Goal: Task Accomplishment & Management: Manage account settings

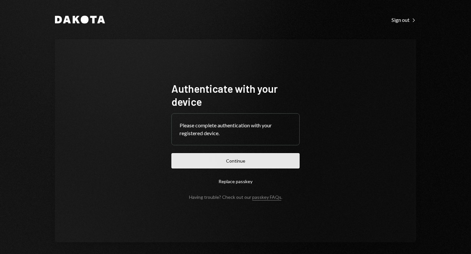
click at [258, 159] on button "Continue" at bounding box center [235, 160] width 128 height 15
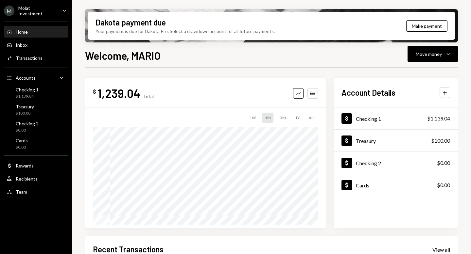
click at [26, 9] on div "Molat Investment..." at bounding box center [37, 10] width 39 height 11
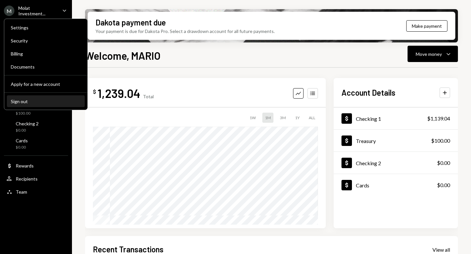
click at [25, 100] on div "Sign out" at bounding box center [46, 102] width 70 height 6
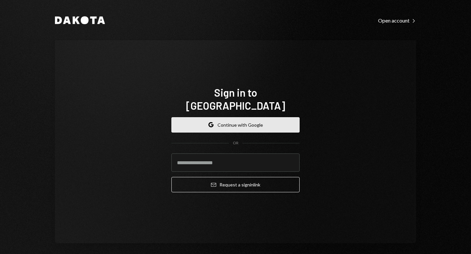
click at [223, 117] on button "Google Continue with Google" at bounding box center [235, 124] width 128 height 15
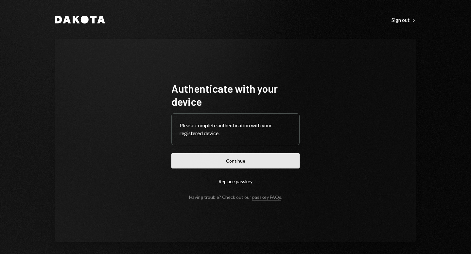
click at [232, 157] on button "Continue" at bounding box center [235, 160] width 128 height 15
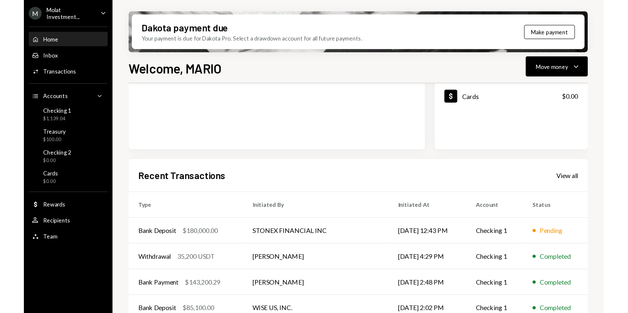
scroll to position [131, 0]
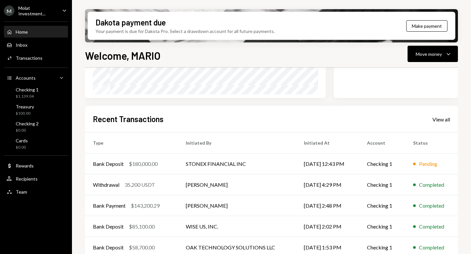
click at [44, 6] on div "M Molat Investment..." at bounding box center [30, 10] width 53 height 11
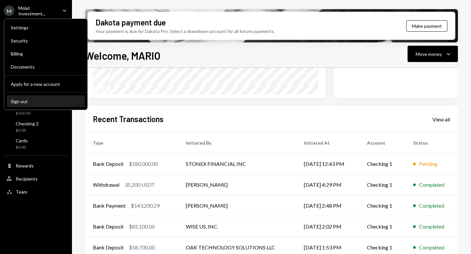
click at [40, 102] on div "Sign out" at bounding box center [46, 102] width 70 height 6
